Goal: Browse casually: Explore the website without a specific task or goal

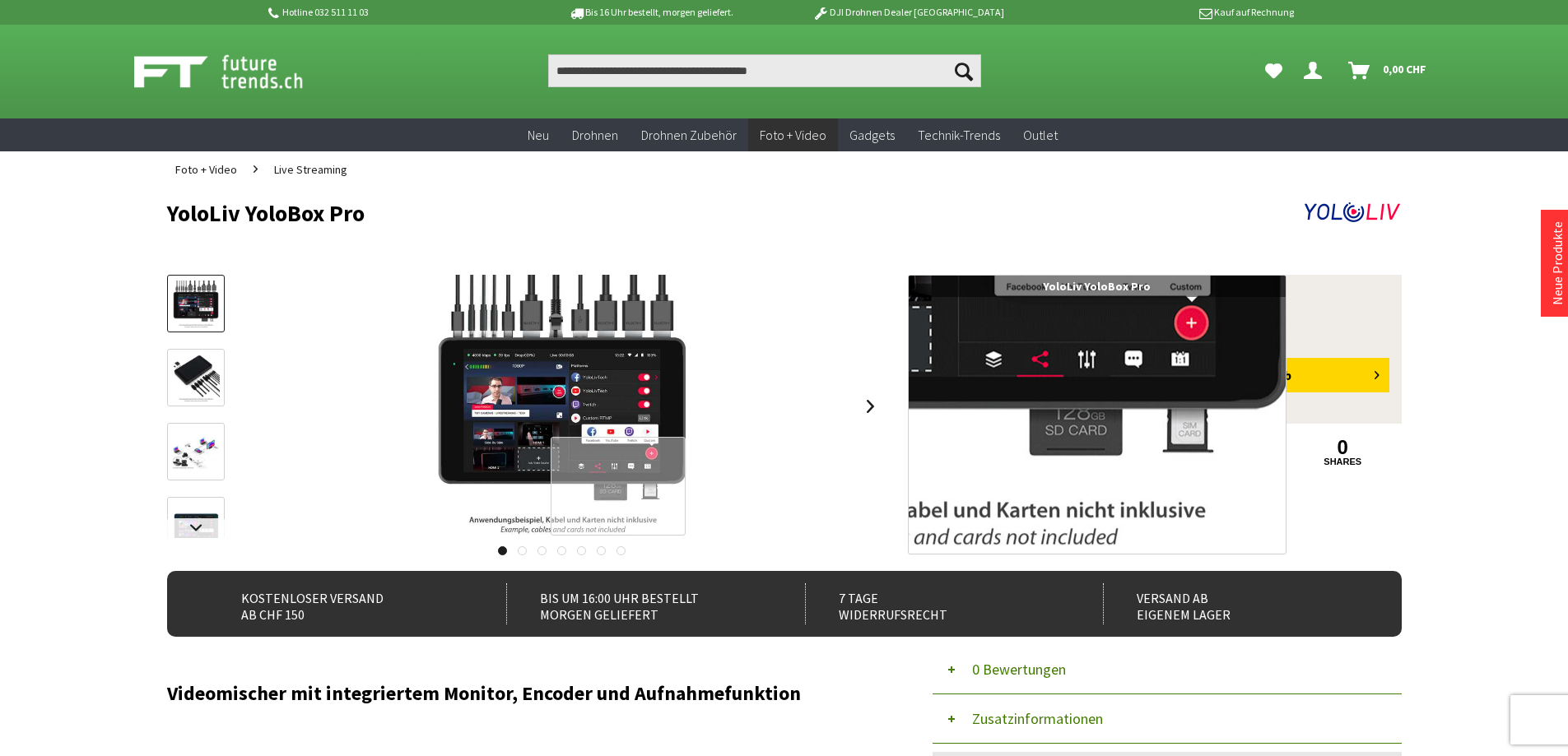
click at [618, 486] on div at bounding box center [617, 487] width 135 height 100
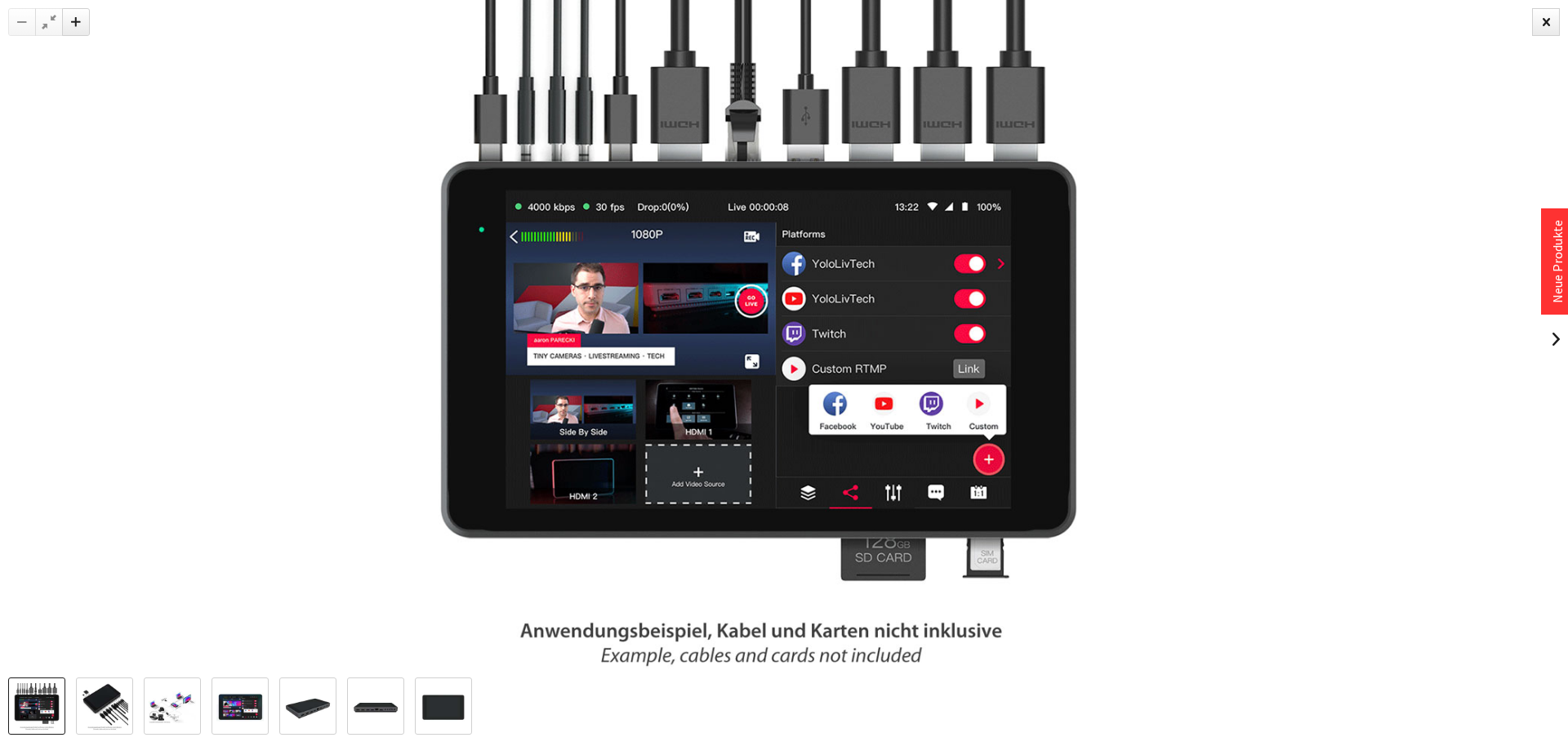
drag, startPoint x: 321, startPoint y: 301, endPoint x: 294, endPoint y: 394, distance: 96.8
click at [295, 389] on div at bounding box center [758, 339] width 1568 height 678
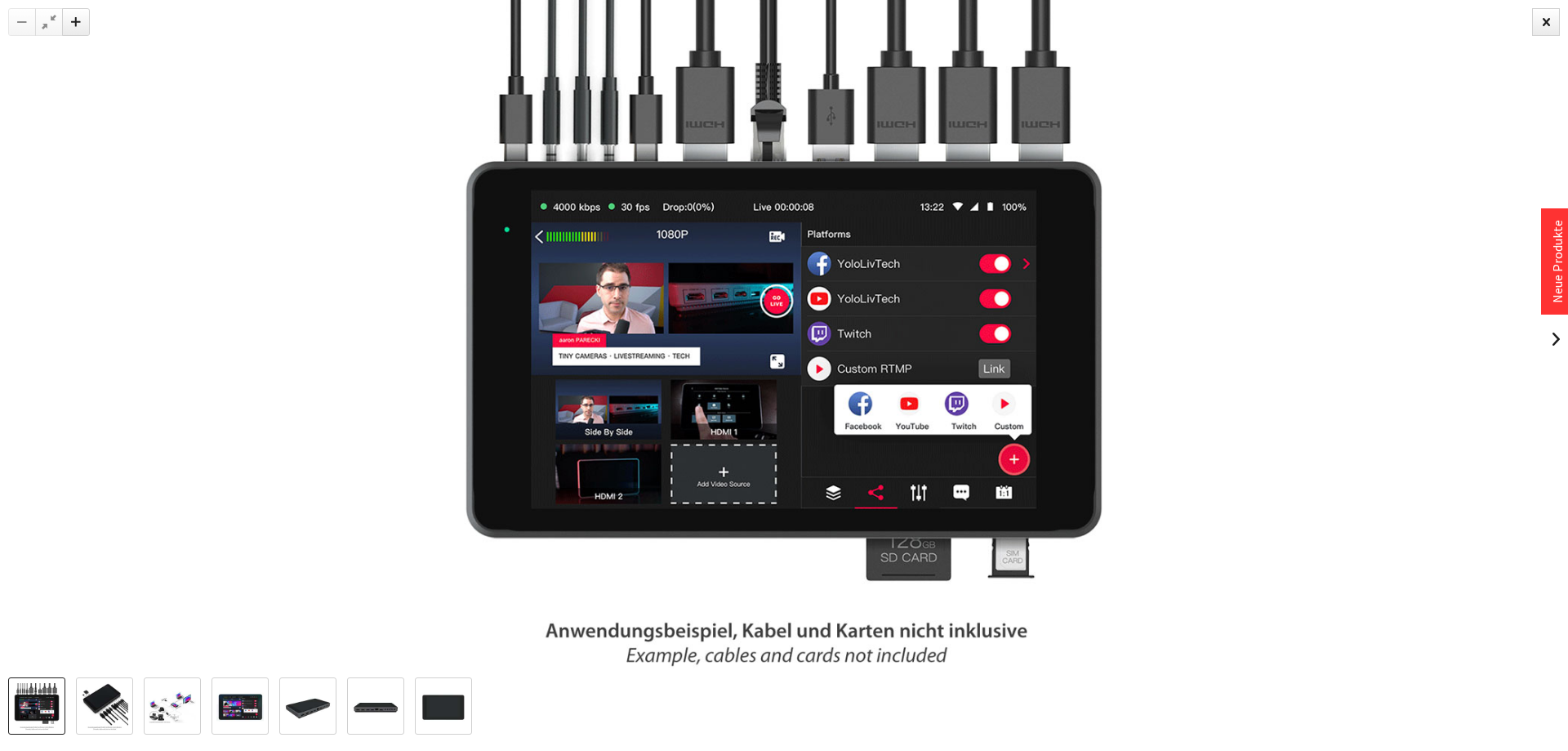
click at [178, 692] on img at bounding box center [172, 706] width 48 height 31
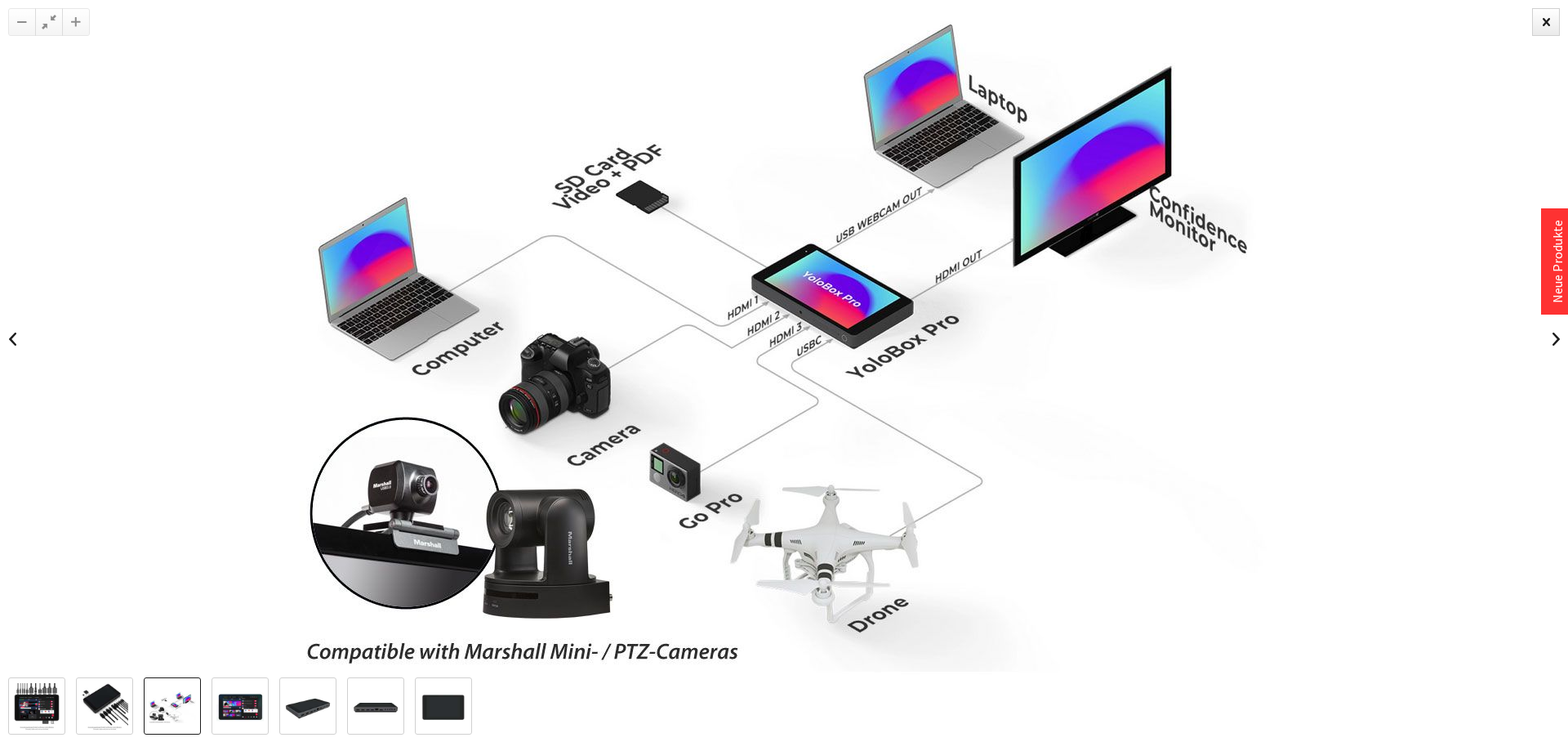
click at [362, 702] on img at bounding box center [376, 707] width 48 height 48
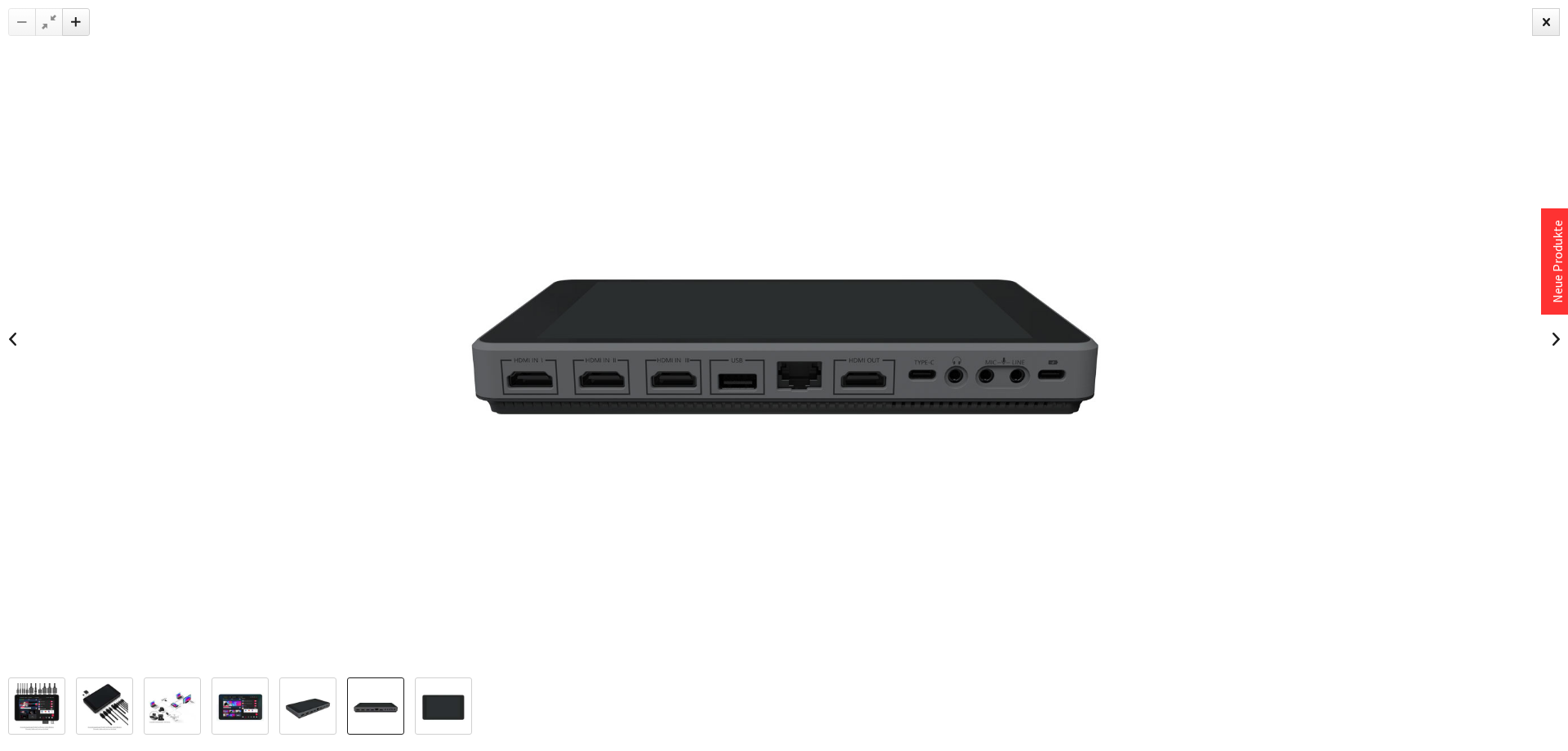
click at [441, 700] on img at bounding box center [443, 707] width 48 height 48
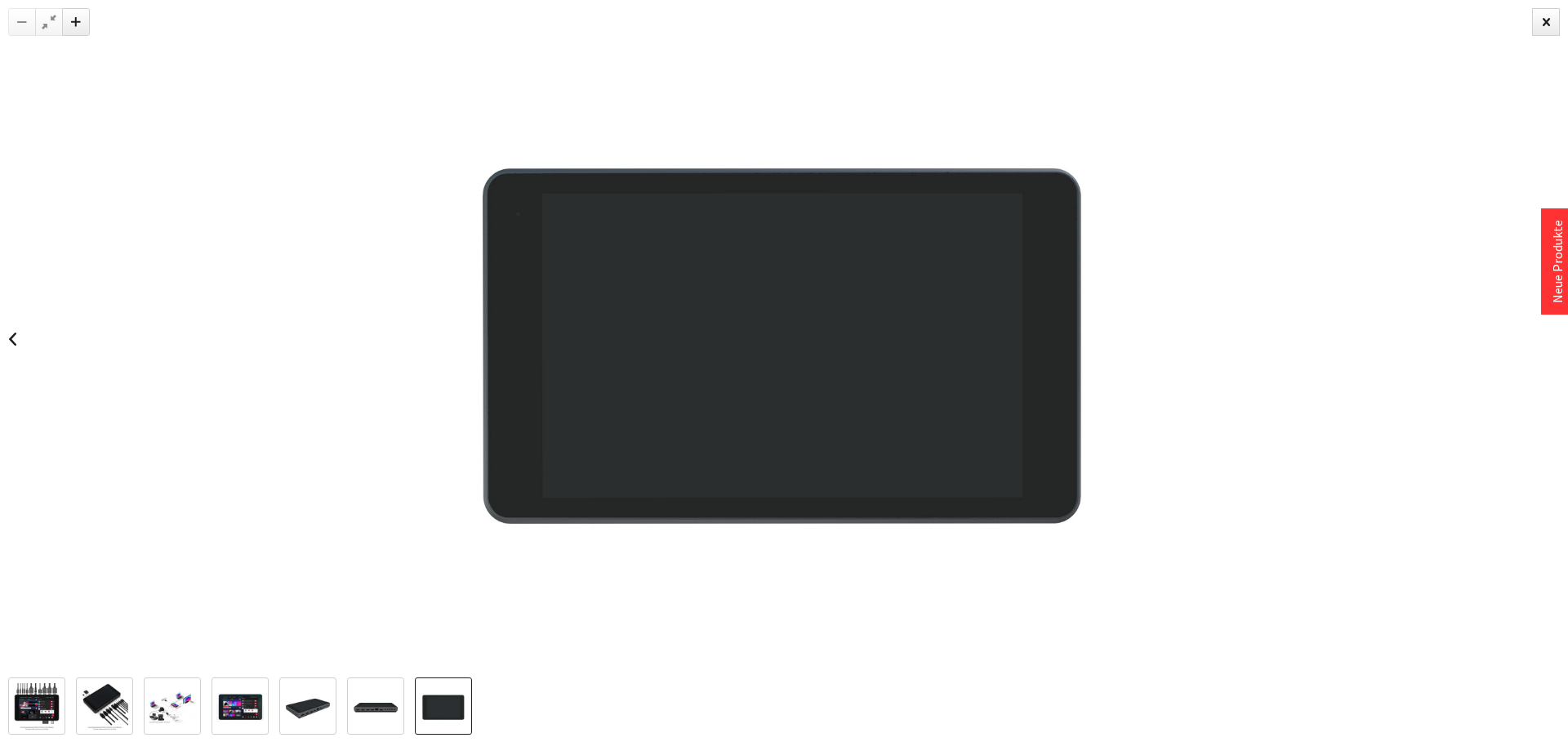
click at [384, 707] on img at bounding box center [376, 707] width 48 height 48
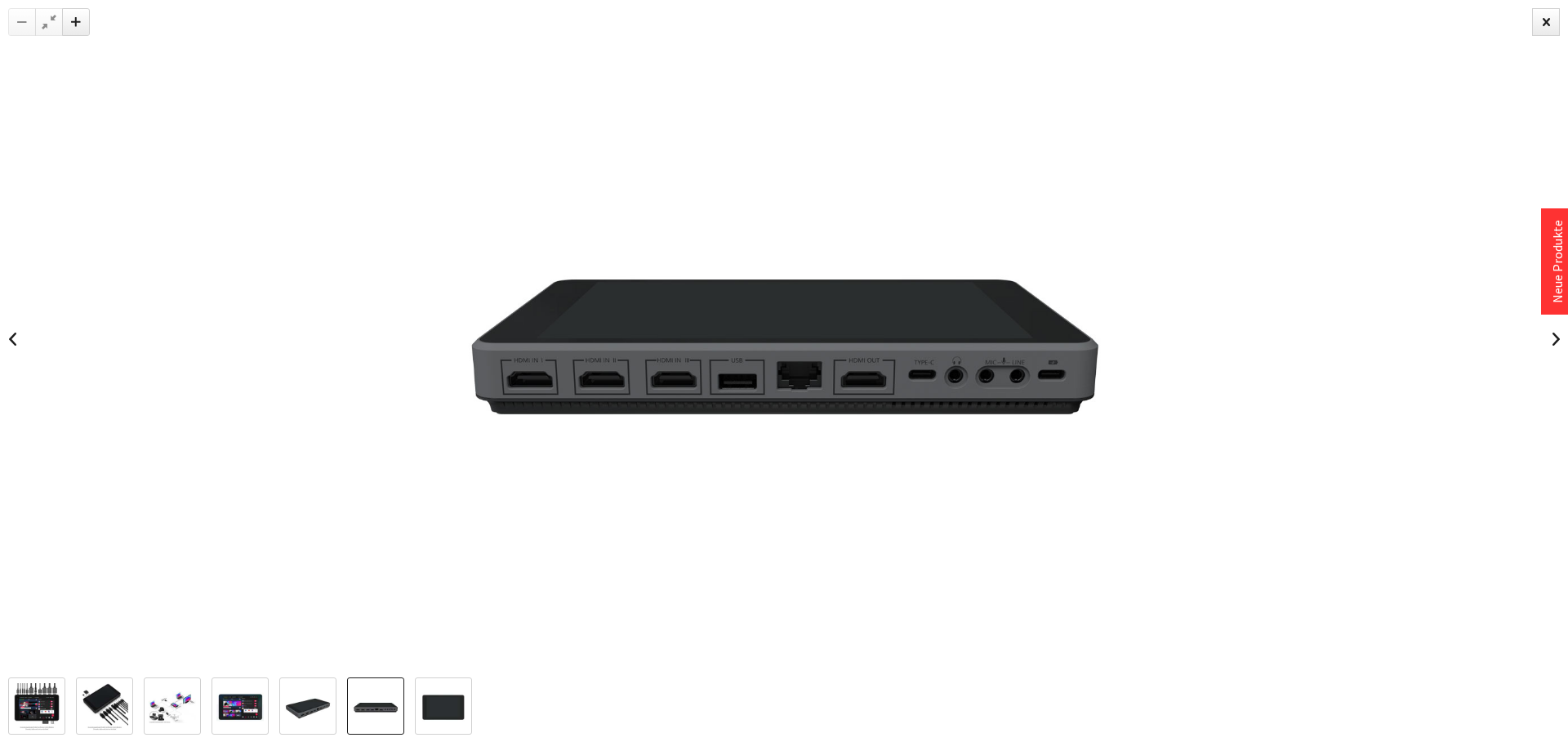
click at [312, 707] on img at bounding box center [308, 707] width 48 height 48
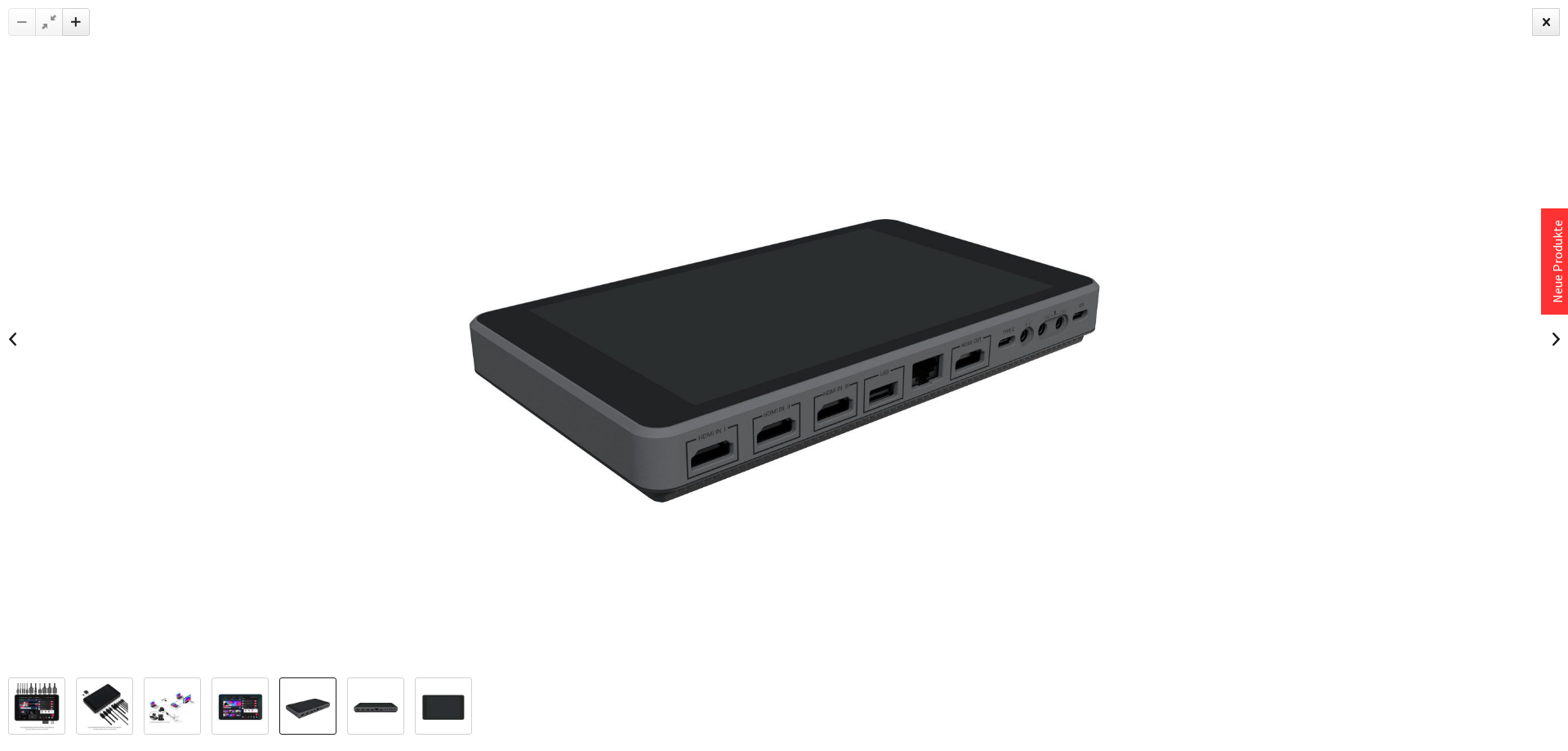
click at [233, 702] on img at bounding box center [241, 707] width 48 height 48
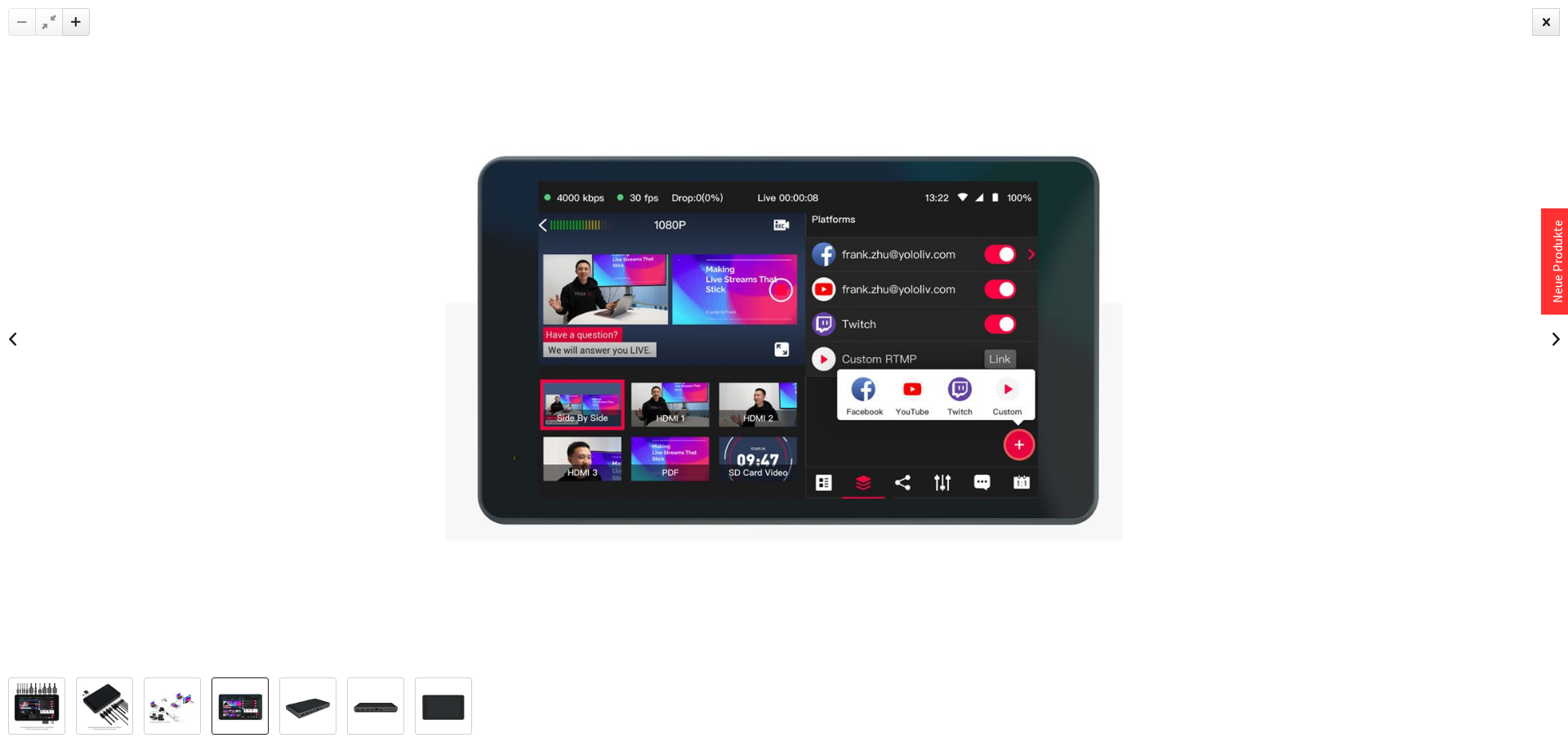
click at [176, 696] on img at bounding box center [172, 706] width 48 height 31
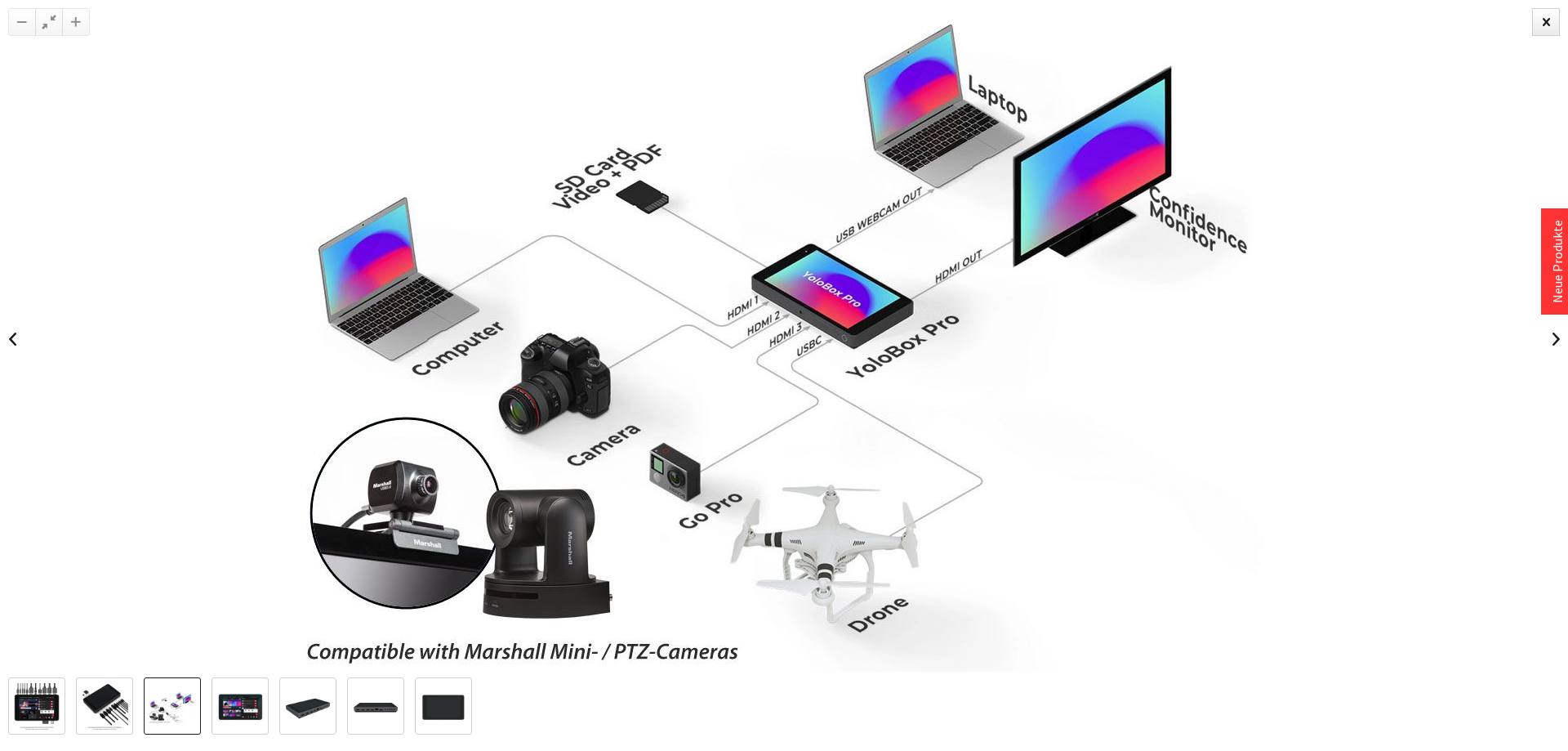
click at [104, 717] on img at bounding box center [105, 707] width 48 height 48
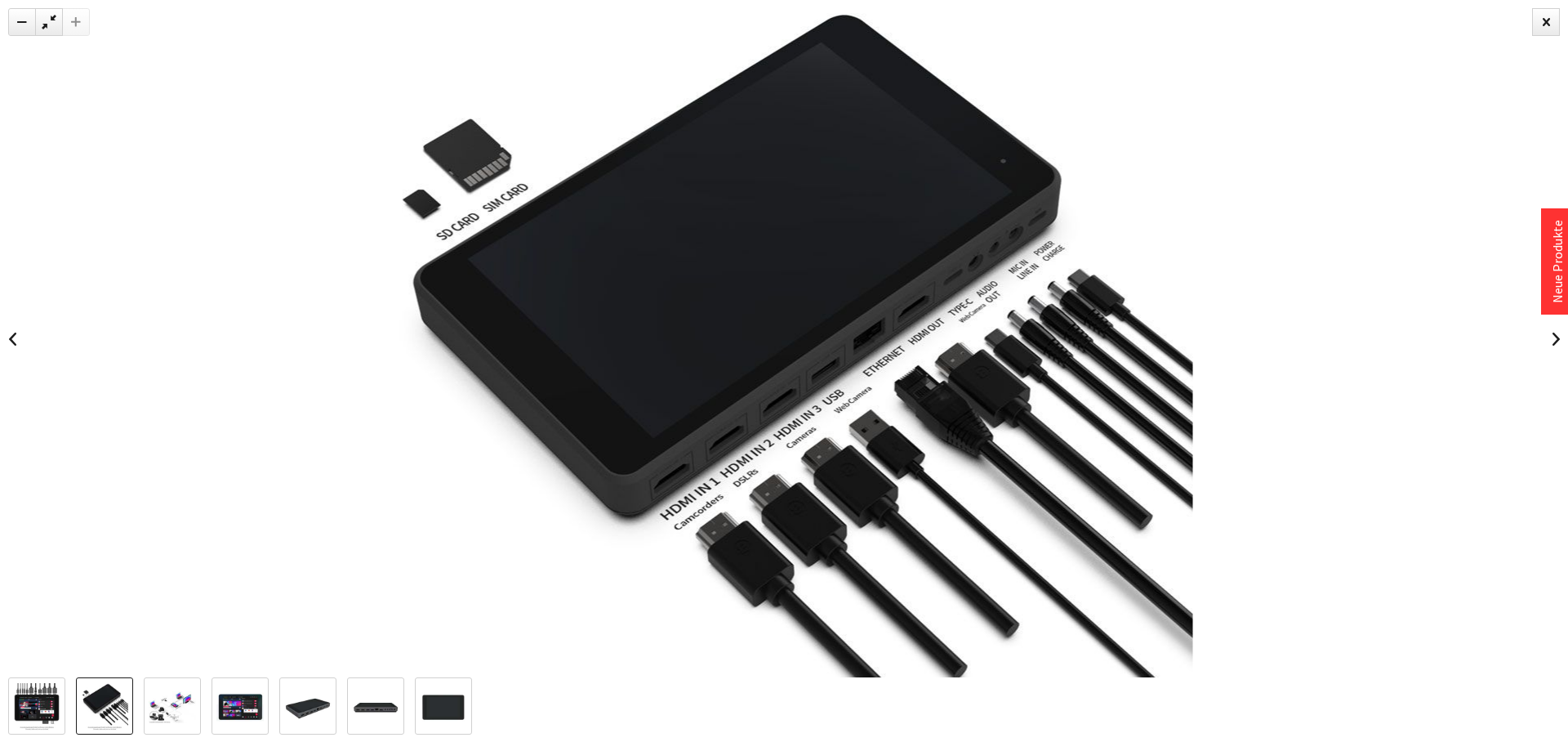
drag, startPoint x: 886, startPoint y: 199, endPoint x: 783, endPoint y: 304, distance: 147.1
click at [783, 304] on img at bounding box center [784, 408] width 817 height 818
click at [39, 699] on img at bounding box center [37, 707] width 48 height 48
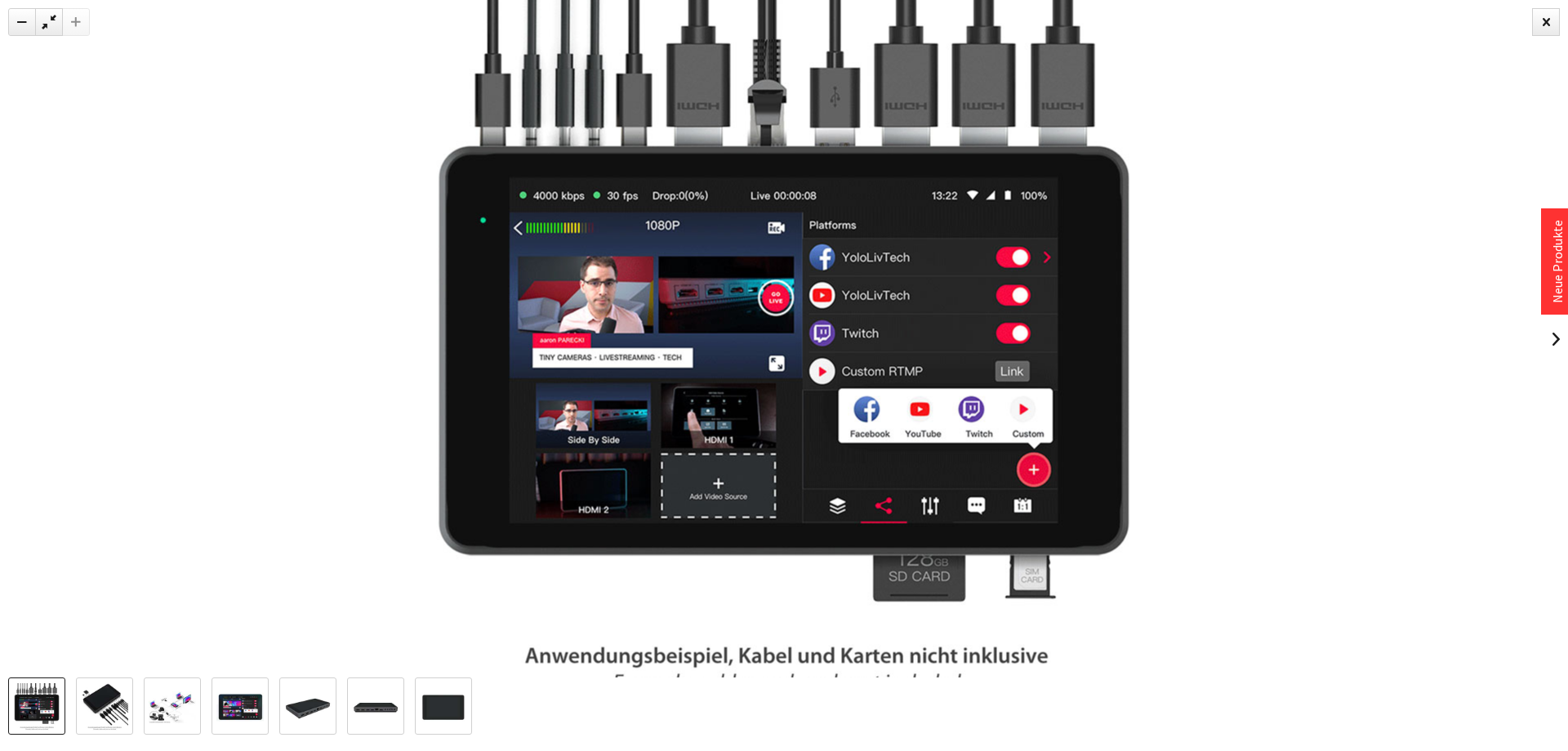
drag, startPoint x: 268, startPoint y: 347, endPoint x: 266, endPoint y: 336, distance: 11.2
click at [266, 336] on div at bounding box center [784, 339] width 1568 height 678
